Goal: Task Accomplishment & Management: Manage account settings

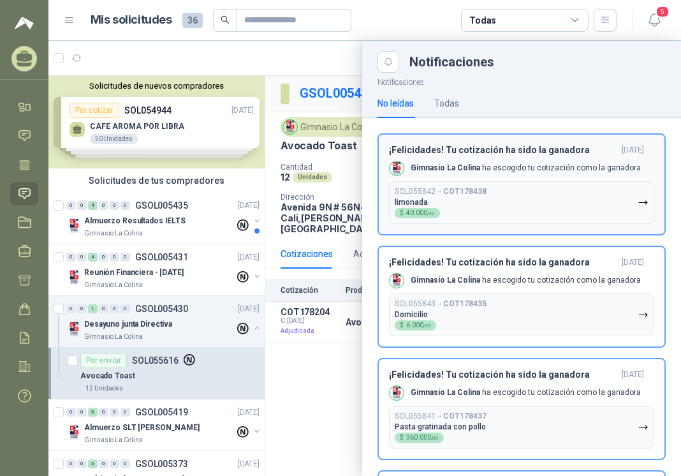
click at [529, 142] on button "¡Felicidades! Tu cotización ha sido la ganadora [DATE] Gimnasio La Colina ha es…" at bounding box center [522, 184] width 288 height 102
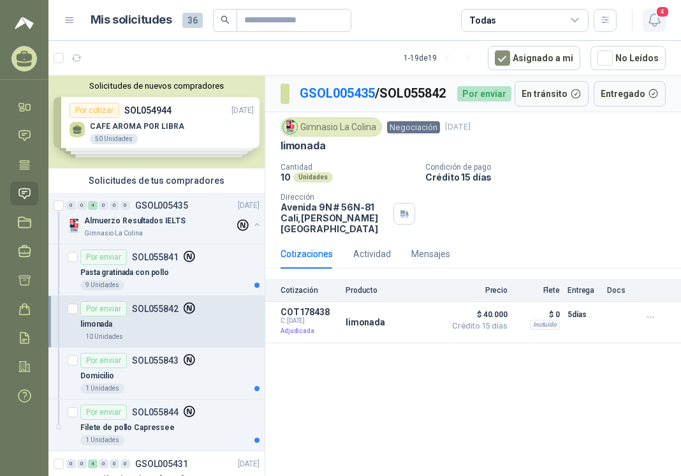
click at [655, 19] on icon "button" at bounding box center [655, 20] width 16 height 16
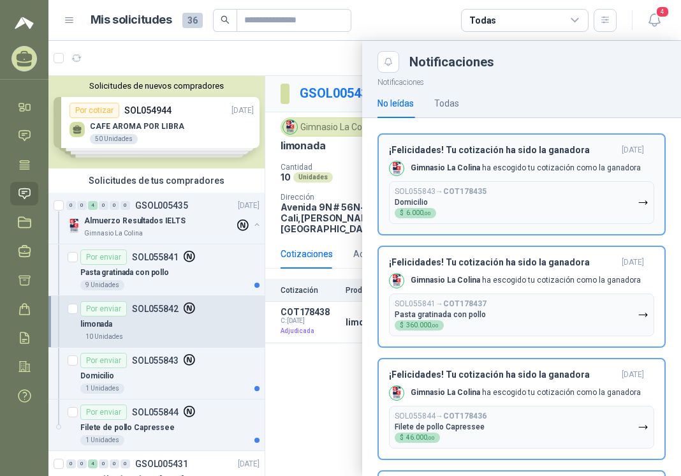
click at [519, 170] on p "Gimnasio La Colina ha escogido tu cotización como la ganadora" at bounding box center [526, 168] width 230 height 11
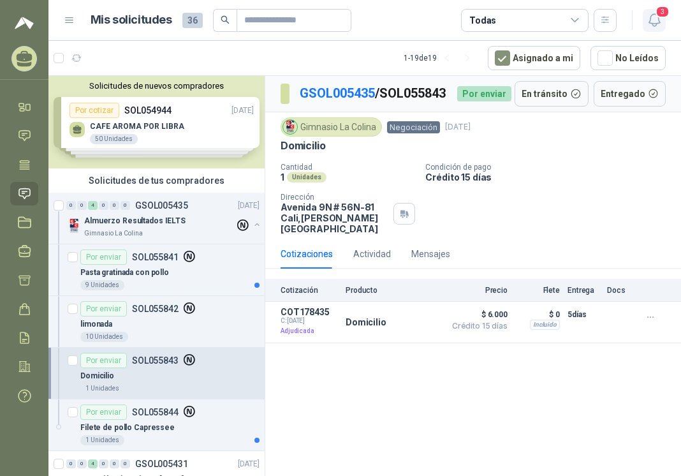
click at [657, 21] on icon "button" at bounding box center [655, 20] width 16 height 16
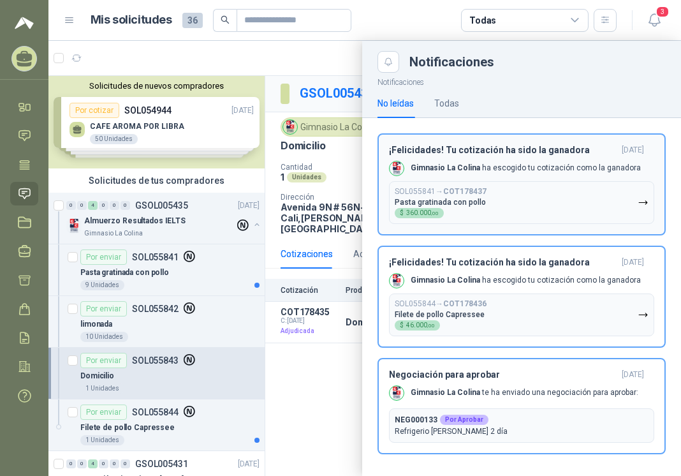
click at [445, 198] on p "Pasta gratinada con pollo" at bounding box center [440, 202] width 91 height 9
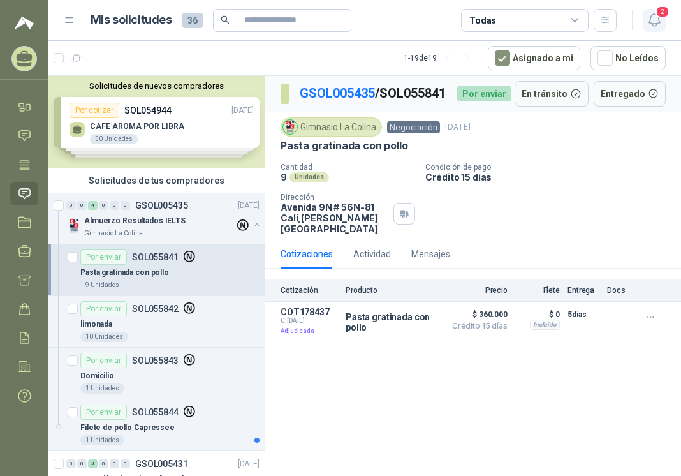
click at [654, 21] on icon "button" at bounding box center [655, 20] width 16 height 16
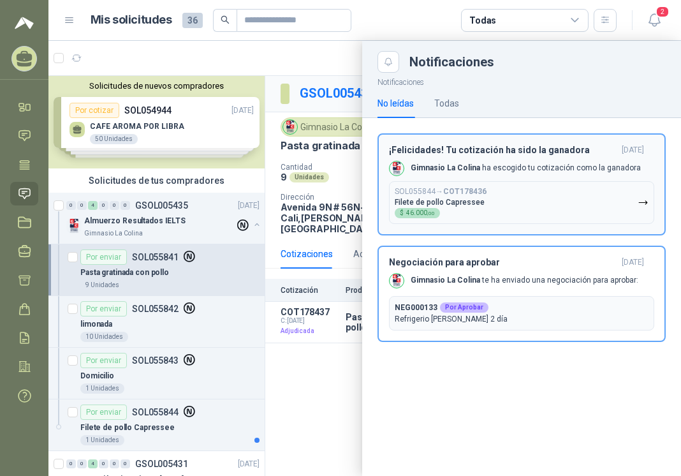
click at [466, 187] on b "COT178436" at bounding box center [464, 191] width 43 height 9
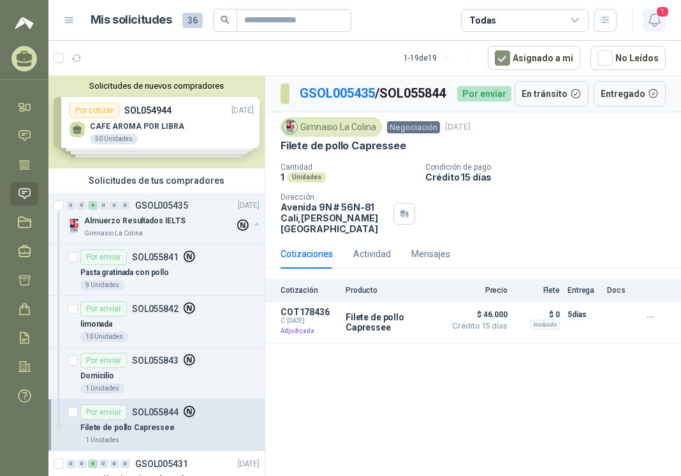
click at [654, 19] on icon "button" at bounding box center [655, 20] width 16 height 16
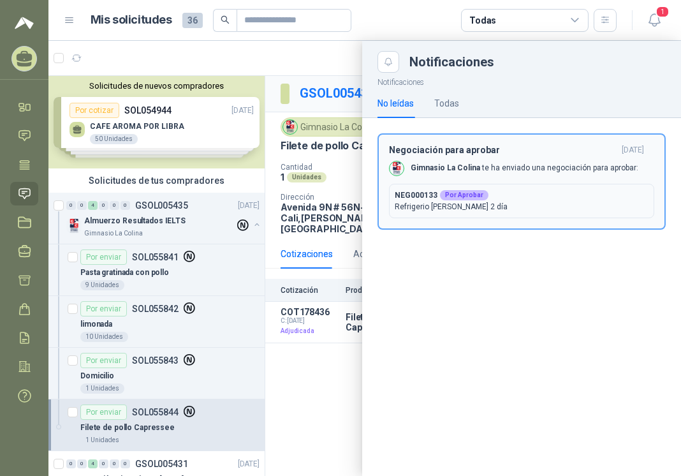
click at [484, 182] on div "Negociación para aprobar [DATE] Gimnasio La Colina te ha enviado una negociació…" at bounding box center [521, 181] width 265 height 73
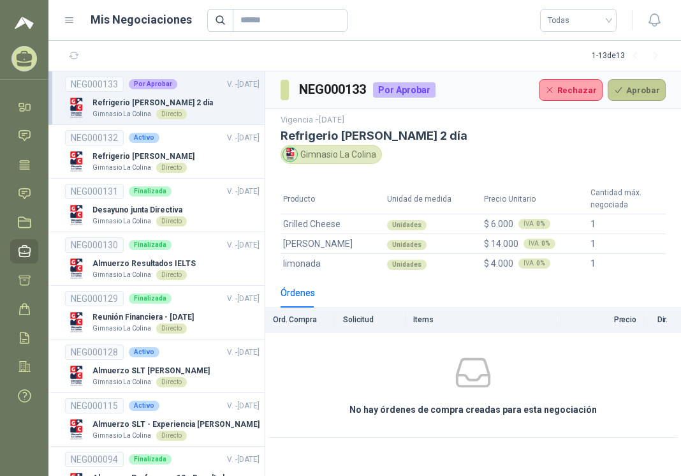
click at [633, 97] on button "Aprobar" at bounding box center [637, 90] width 58 height 22
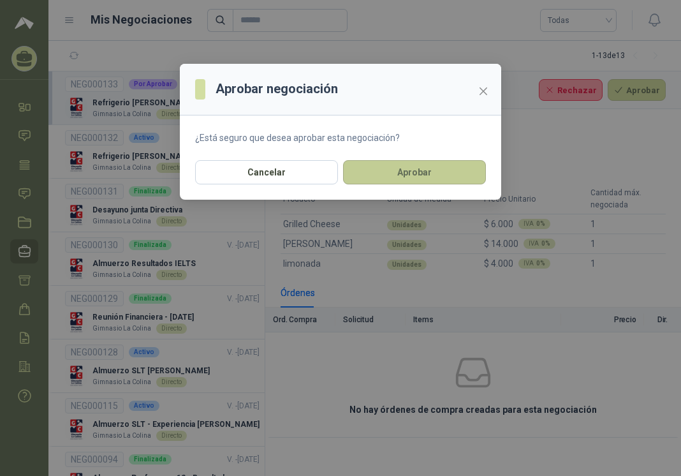
click at [430, 170] on button "Aprobar" at bounding box center [414, 172] width 143 height 24
